Goal: Task Accomplishment & Management: Complete application form

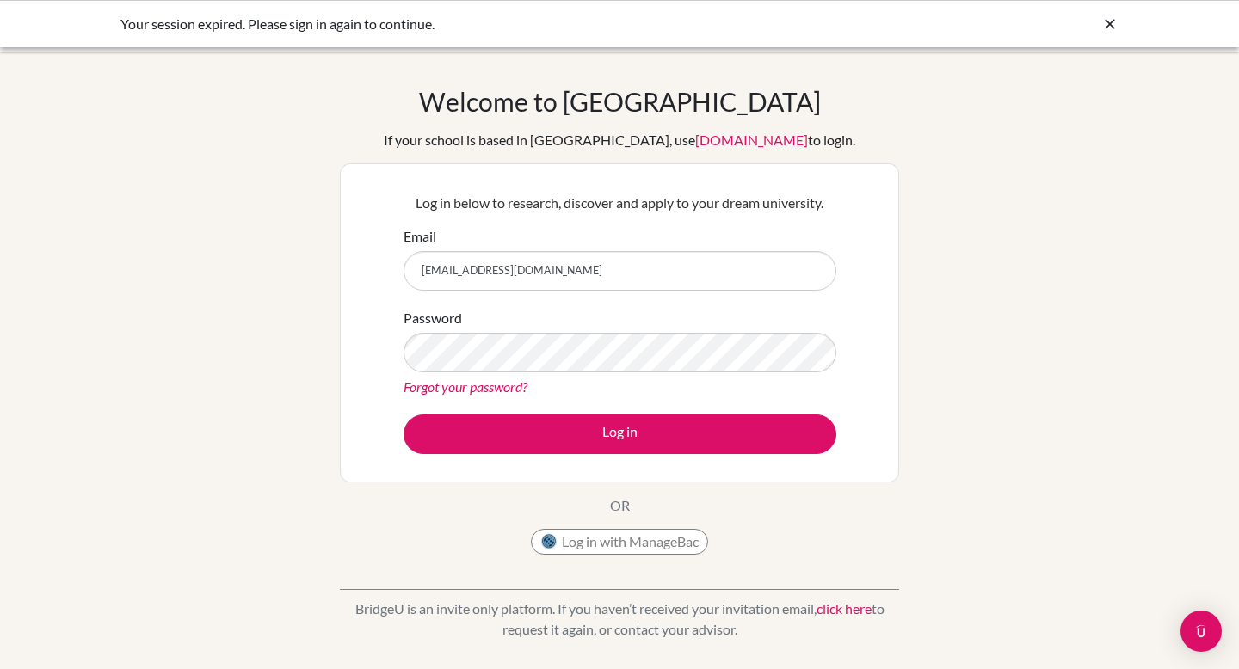
type input "[EMAIL_ADDRESS][DOMAIN_NAME]"
click at [403, 415] on button "Log in" at bounding box center [619, 435] width 433 height 40
click at [607, 537] on button "Log in with ManageBac" at bounding box center [619, 542] width 177 height 26
click at [613, 540] on button "Log in with ManageBac" at bounding box center [619, 542] width 177 height 26
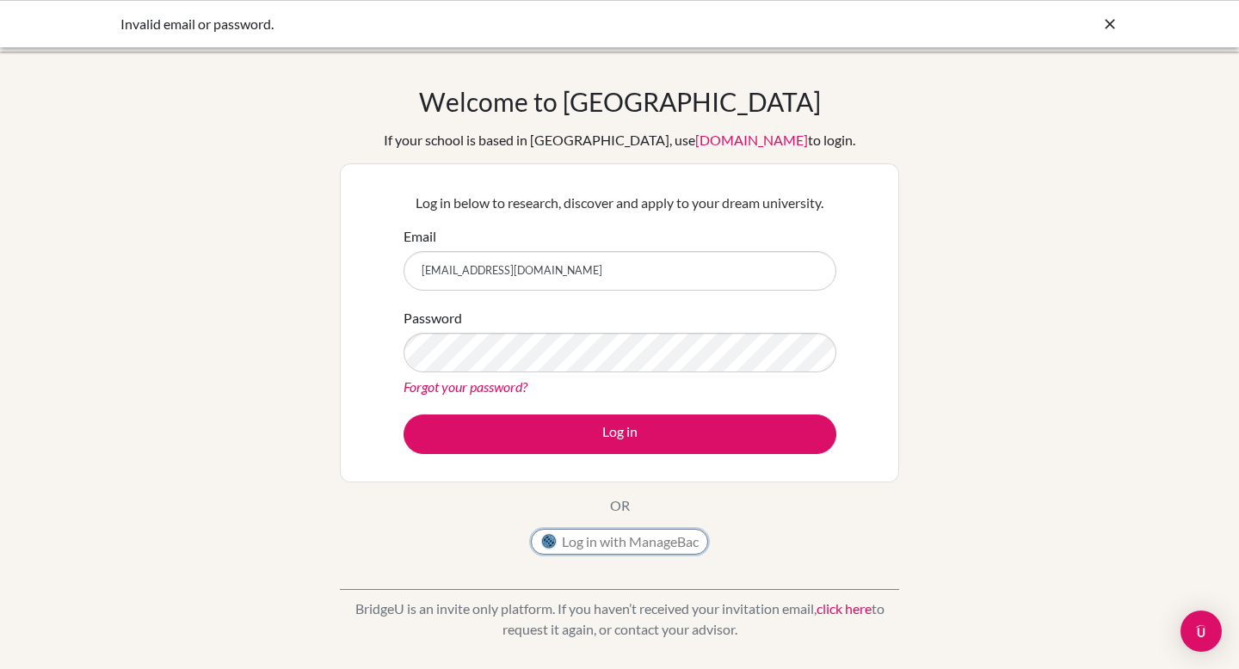
click at [575, 540] on button "Log in with ManageBac" at bounding box center [619, 542] width 177 height 26
click at [602, 553] on button "Log in with ManageBac" at bounding box center [619, 542] width 177 height 26
click at [601, 553] on button "Log in with ManageBac" at bounding box center [619, 542] width 177 height 26
